Goal: Task Accomplishment & Management: Use online tool/utility

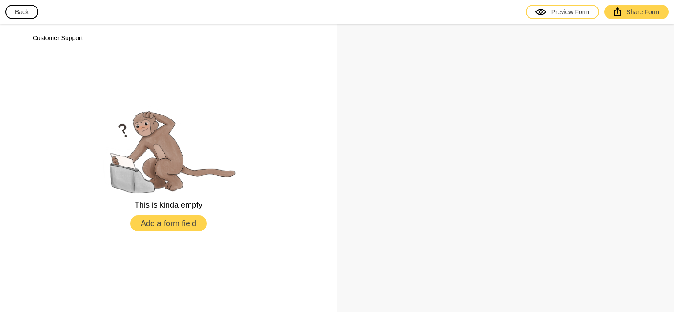
click at [18, 14] on button "Back" at bounding box center [21, 12] width 33 height 14
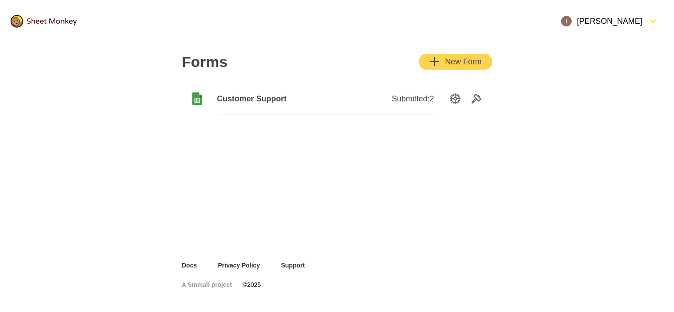
drag, startPoint x: 217, startPoint y: 90, endPoint x: 218, endPoint y: 95, distance: 5.5
click at [217, 91] on div "Customer Support Submitted: 2" at bounding box center [337, 98] width 311 height 35
click at [458, 98] on icon "SettingsOption" at bounding box center [455, 99] width 11 height 11
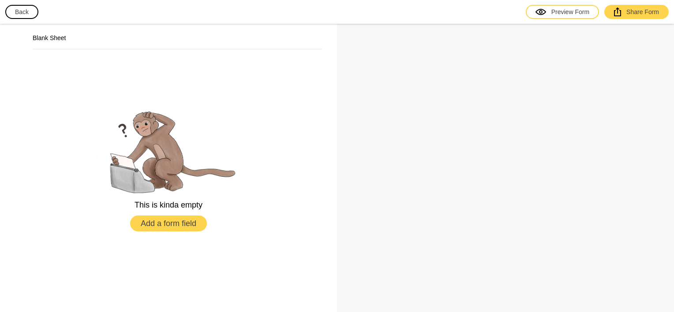
click at [184, 219] on button "Add a form field" at bounding box center [168, 224] width 77 height 16
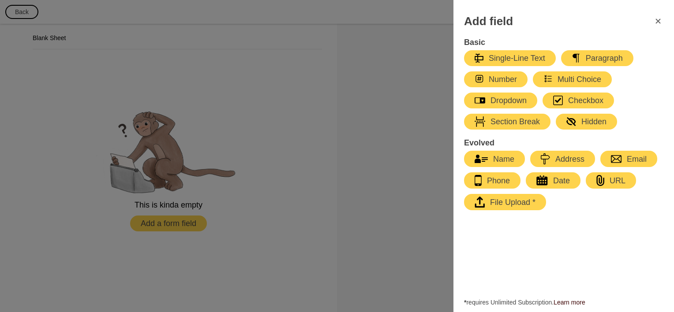
click at [569, 99] on div "Checkbox" at bounding box center [578, 100] width 50 height 11
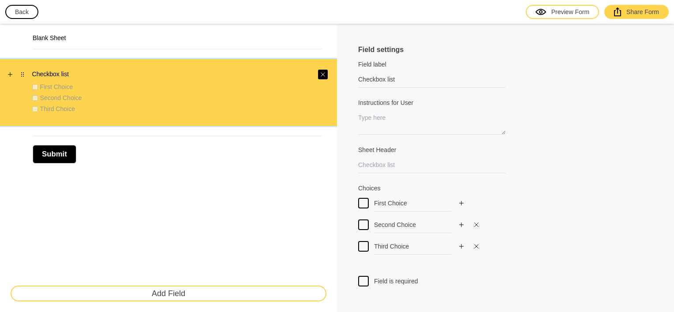
click at [321, 72] on icon "Close" at bounding box center [322, 74] width 5 height 5
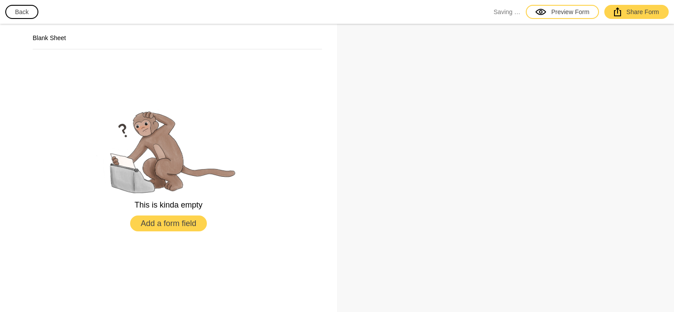
click at [21, 14] on button "Back" at bounding box center [21, 12] width 33 height 14
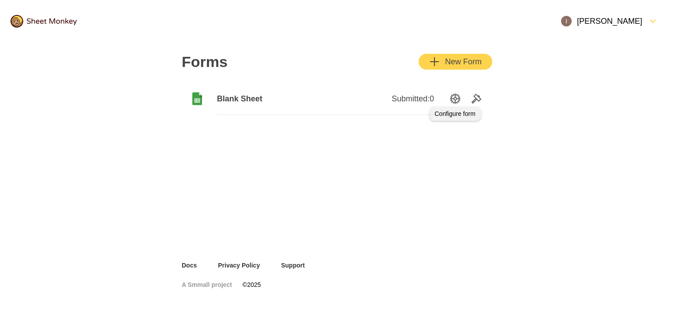
click at [451, 96] on icon "SettingsOption" at bounding box center [455, 99] width 11 height 11
